Goal: Feedback & Contribution: Leave review/rating

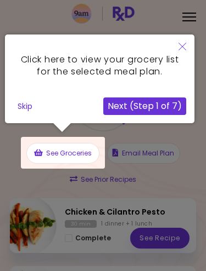
click at [25, 109] on button "Skip" at bounding box center [25, 106] width 24 height 16
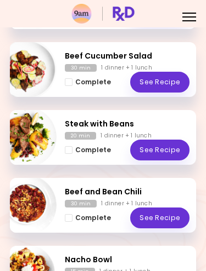
scroll to position [293, 0]
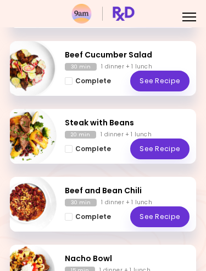
click at [165, 84] on link "See Recipe" at bounding box center [159, 81] width 59 height 21
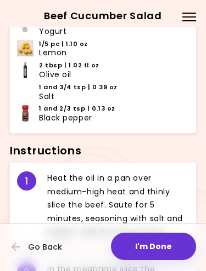
scroll to position [427, 0]
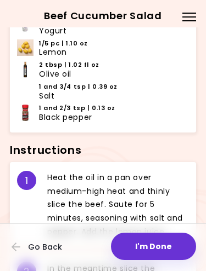
click at [154, 238] on button "I'm Done" at bounding box center [153, 246] width 85 height 27
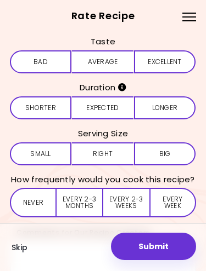
click at [114, 64] on button "Average" at bounding box center [102, 61] width 61 height 23
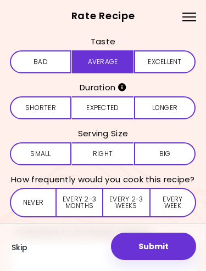
click at [118, 114] on button "Expected" at bounding box center [102, 108] width 61 height 23
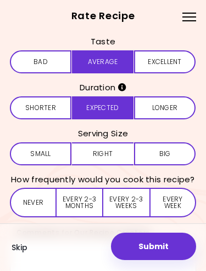
click at [112, 153] on button "Right" at bounding box center [102, 154] width 61 height 23
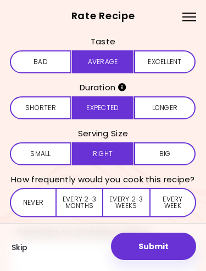
click at [89, 208] on button "Every 2-3 months" at bounding box center [79, 203] width 47 height 30
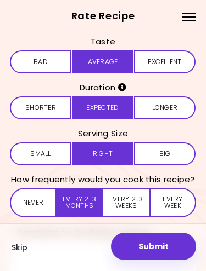
click at [159, 257] on button "Submit" at bounding box center [153, 246] width 85 height 27
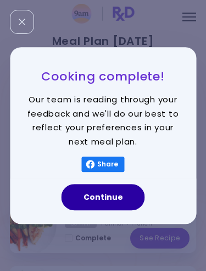
click at [124, 196] on button "Continue" at bounding box center [102, 197] width 83 height 26
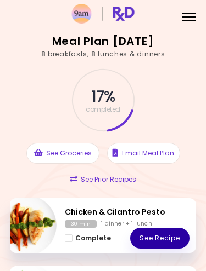
click at [157, 236] on link "See Recipe" at bounding box center [159, 238] width 59 height 21
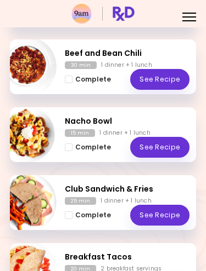
scroll to position [355, 0]
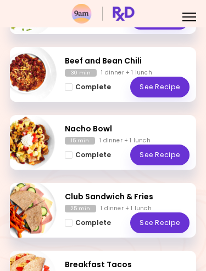
click at [163, 89] on link "See Recipe" at bounding box center [159, 87] width 59 height 21
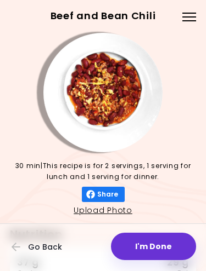
click at [162, 250] on button "I'm Done" at bounding box center [153, 246] width 85 height 27
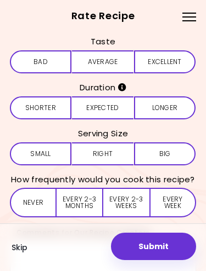
click at [116, 64] on button "Average" at bounding box center [102, 61] width 61 height 23
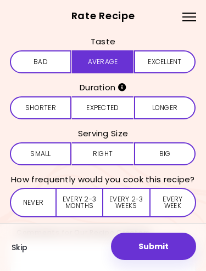
click at [107, 107] on button "Expected" at bounding box center [102, 108] width 61 height 23
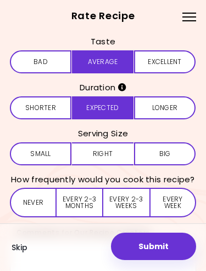
click at [106, 155] on button "Right" at bounding box center [102, 154] width 61 height 23
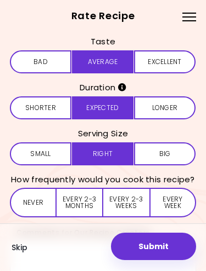
click at [124, 205] on button "Every 2-3 weeks" at bounding box center [126, 203] width 46 height 30
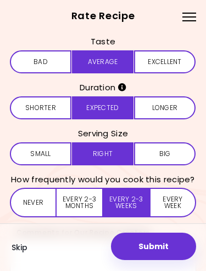
click at [86, 206] on button "Every 2-3 months" at bounding box center [79, 203] width 47 height 30
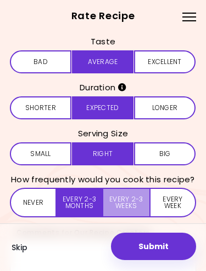
click at [132, 201] on button "Every 2-3 weeks" at bounding box center [126, 203] width 46 height 30
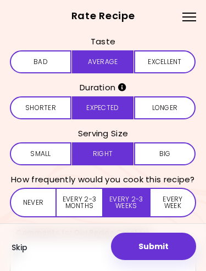
type textarea "*"
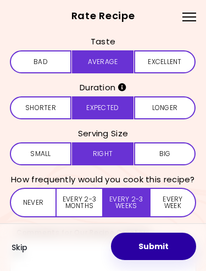
click at [168, 244] on button "Submit" at bounding box center [153, 246] width 85 height 27
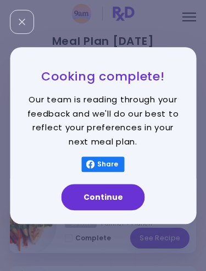
click at [124, 196] on button "Continue" at bounding box center [102, 197] width 83 height 26
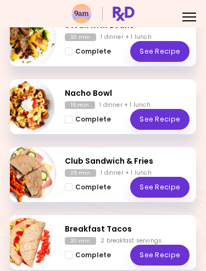
scroll to position [321, 0]
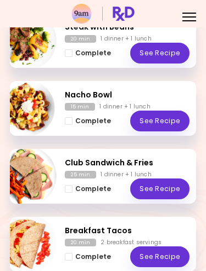
click at [163, 189] on link "See Recipe" at bounding box center [159, 189] width 59 height 21
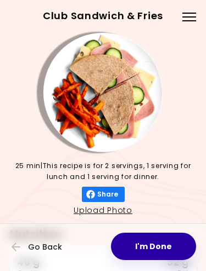
click at [157, 244] on button "I'm Done" at bounding box center [153, 246] width 85 height 27
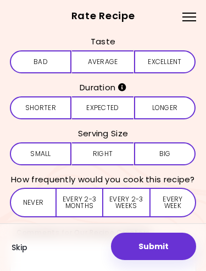
click at [117, 64] on button "Average" at bounding box center [102, 61] width 61 height 23
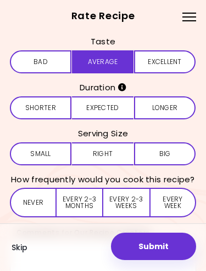
click at [104, 100] on button "Expected" at bounding box center [102, 108] width 61 height 23
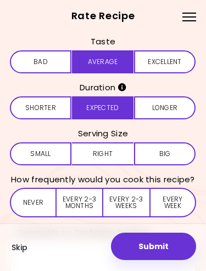
click at [109, 152] on button "Right" at bounding box center [102, 154] width 61 height 23
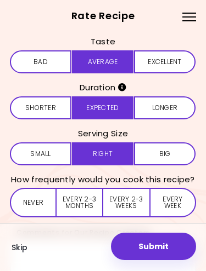
click at [88, 199] on button "Every 2-3 months" at bounding box center [79, 203] width 47 height 30
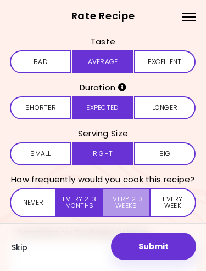
click at [133, 204] on button "Every 2-3 weeks" at bounding box center [126, 203] width 46 height 30
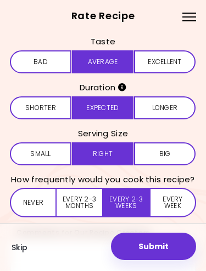
click at [177, 207] on button "Every week" at bounding box center [172, 203] width 47 height 30
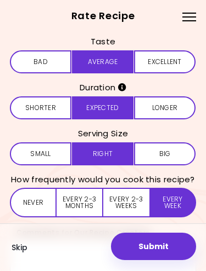
click at [166, 255] on button "Submit" at bounding box center [153, 246] width 85 height 27
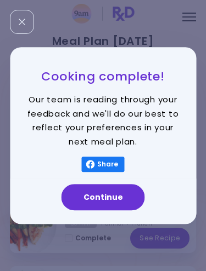
click at [123, 201] on button "Continue" at bounding box center [102, 197] width 83 height 26
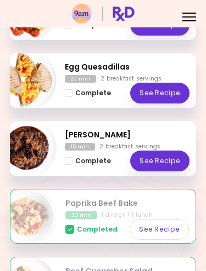
scroll to position [514, 0]
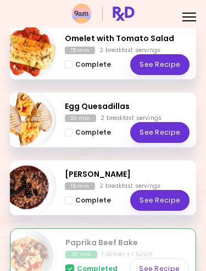
click at [166, 135] on link "See Recipe" at bounding box center [159, 132] width 59 height 21
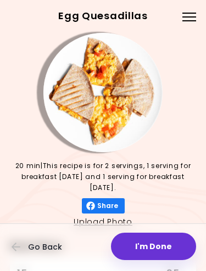
click at [152, 256] on button "I'm Done" at bounding box center [153, 246] width 85 height 27
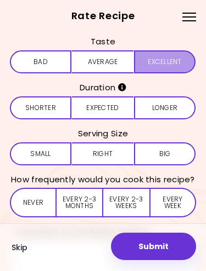
click at [165, 66] on button "Excellent" at bounding box center [164, 61] width 61 height 23
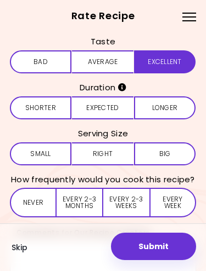
click at [111, 115] on button "Expected" at bounding box center [102, 108] width 61 height 23
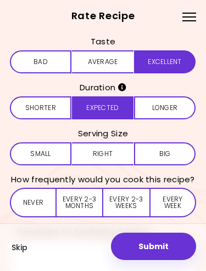
click at [113, 161] on button "Right" at bounding box center [102, 154] width 61 height 23
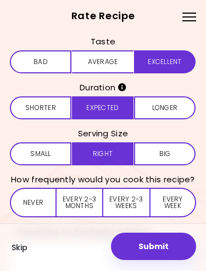
click at [136, 203] on button "Every 2-3 weeks" at bounding box center [126, 203] width 46 height 30
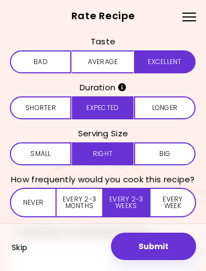
click at [166, 251] on button "Submit" at bounding box center [153, 246] width 85 height 27
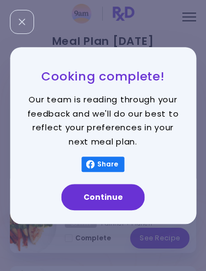
click at [123, 195] on button "Continue" at bounding box center [102, 197] width 83 height 26
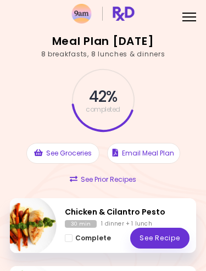
click at [174, 241] on link "See Recipe" at bounding box center [159, 238] width 59 height 21
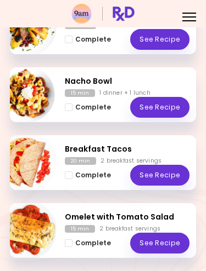
scroll to position [361, 0]
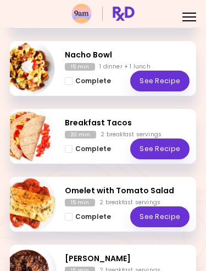
click at [163, 148] on link "See Recipe" at bounding box center [159, 149] width 59 height 21
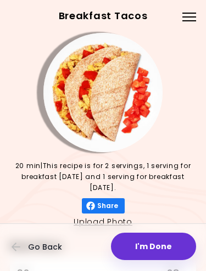
click at [168, 245] on button "I'm Done" at bounding box center [153, 246] width 85 height 27
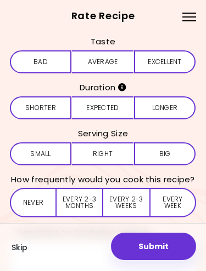
click at [173, 66] on button "Excellent" at bounding box center [164, 61] width 61 height 23
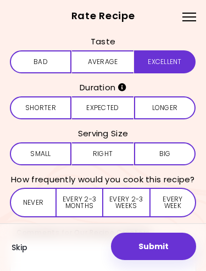
click at [114, 114] on button "Expected" at bounding box center [102, 108] width 61 height 23
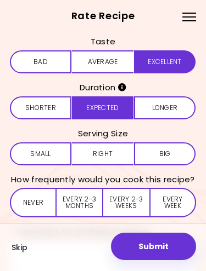
click at [176, 211] on button "Every week" at bounding box center [172, 203] width 47 height 30
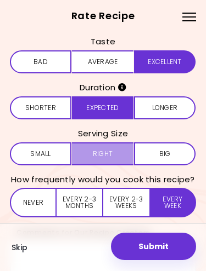
click at [112, 151] on button "Right" at bounding box center [102, 154] width 61 height 23
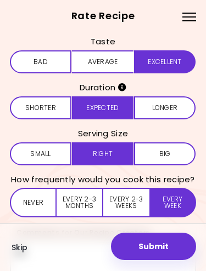
type textarea "**"
click at [172, 243] on button "Submit" at bounding box center [153, 246] width 85 height 27
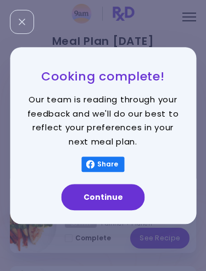
click at [117, 198] on button "Continue" at bounding box center [102, 197] width 83 height 26
